Goal: Transaction & Acquisition: Purchase product/service

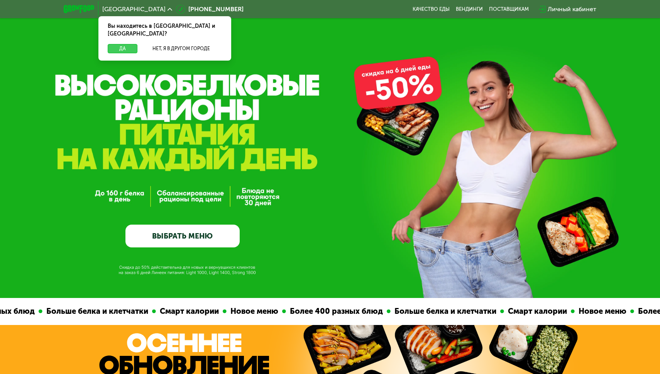
click at [115, 44] on button "Да" at bounding box center [123, 48] width 30 height 9
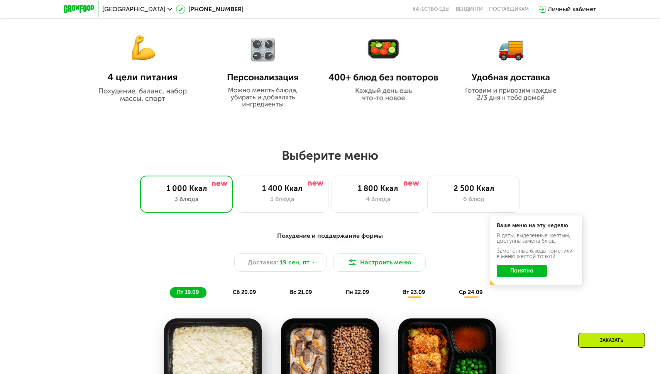
scroll to position [447, 0]
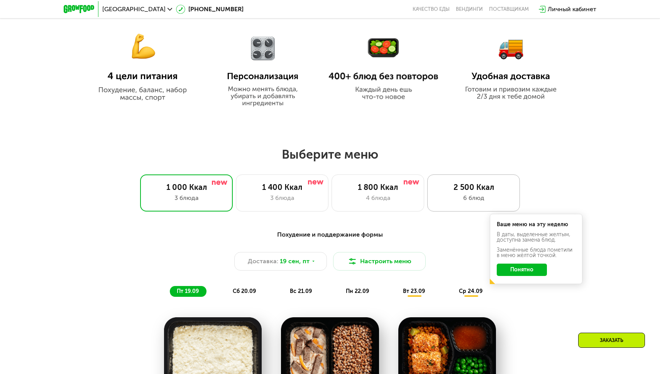
click at [447, 195] on div "6 блюд" at bounding box center [474, 197] width 76 height 9
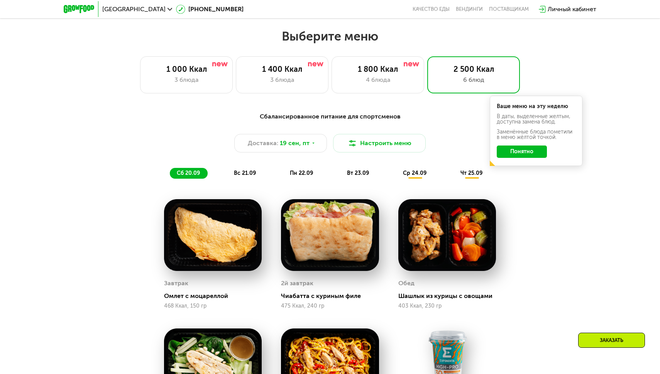
scroll to position [564, 0]
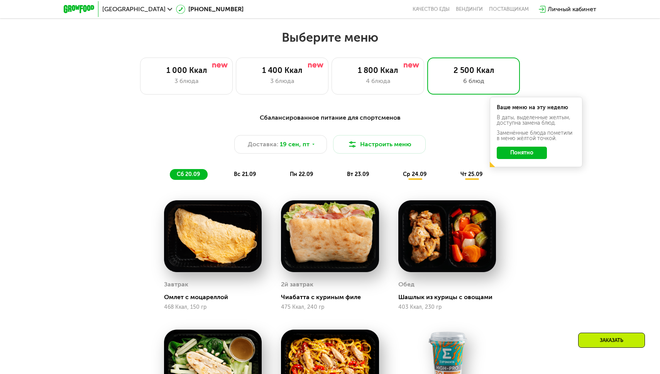
click at [528, 153] on button "Понятно" at bounding box center [522, 153] width 50 height 12
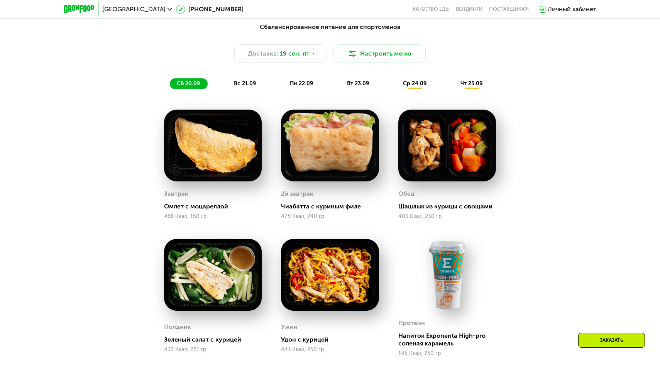
scroll to position [659, 0]
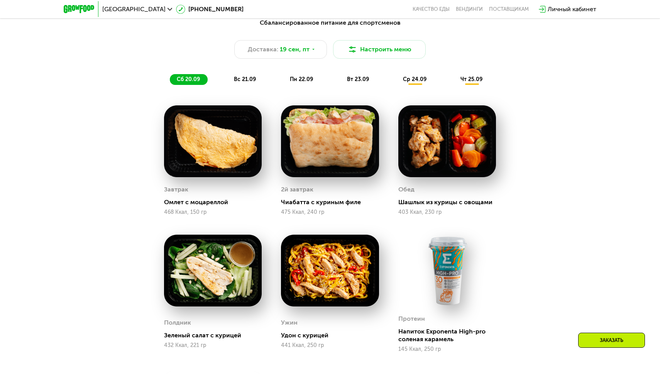
click at [254, 81] on span "вс 21.09" at bounding box center [245, 79] width 22 height 7
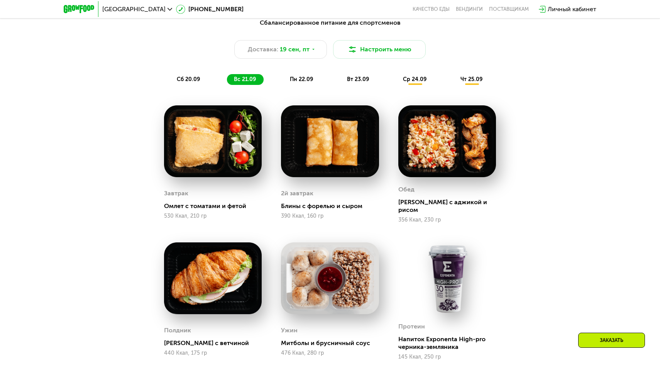
click at [295, 82] on span "пн 22.09" at bounding box center [301, 79] width 23 height 7
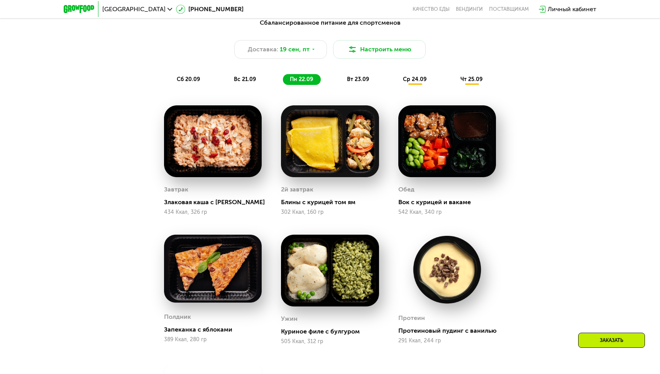
click at [360, 80] on span "вт 23.09" at bounding box center [358, 79] width 22 height 7
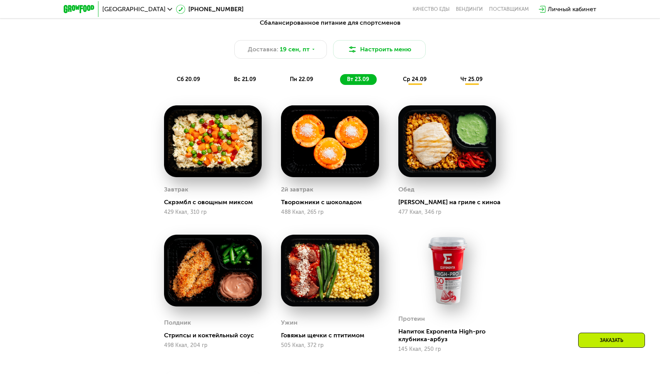
click at [406, 81] on span "ср 24.09" at bounding box center [415, 79] width 24 height 7
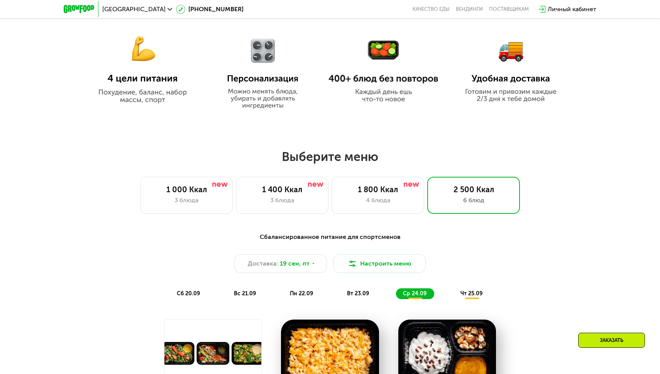
scroll to position [443, 0]
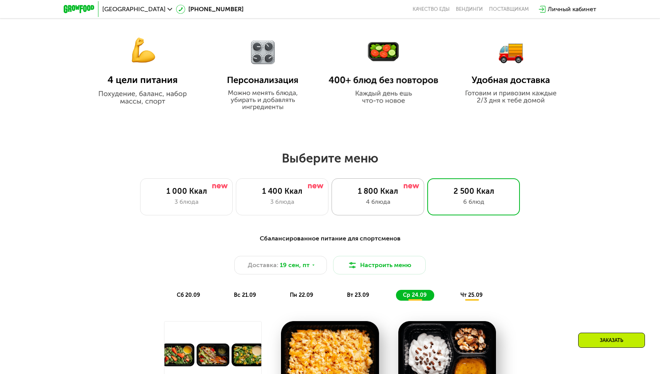
click at [351, 197] on div "1 800 Ккал 4 блюда" at bounding box center [378, 196] width 93 height 37
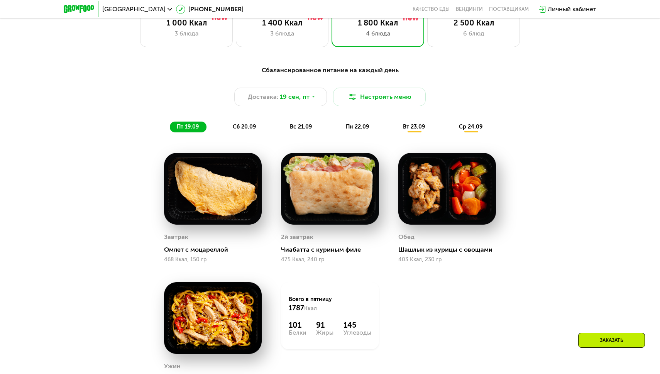
scroll to position [614, 0]
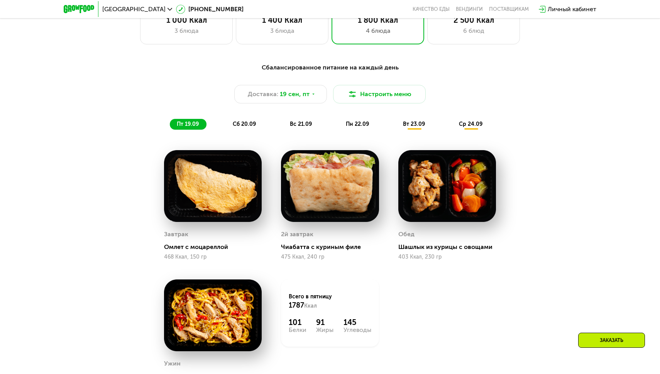
click at [247, 129] on div "сб 20.09" at bounding box center [245, 124] width 38 height 11
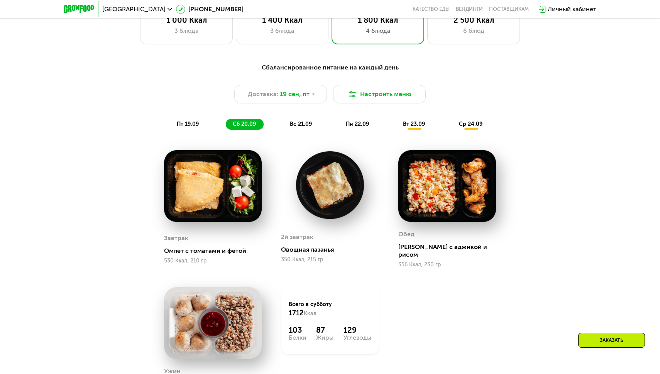
click at [303, 124] on span "вс 21.09" at bounding box center [301, 124] width 22 height 7
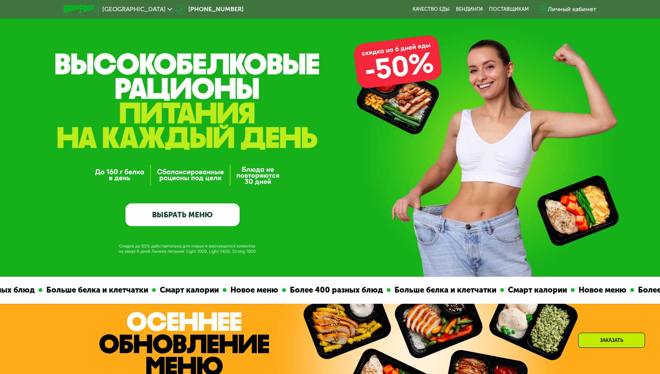
scroll to position [0, 0]
